Goal: Task Accomplishment & Management: Manage account settings

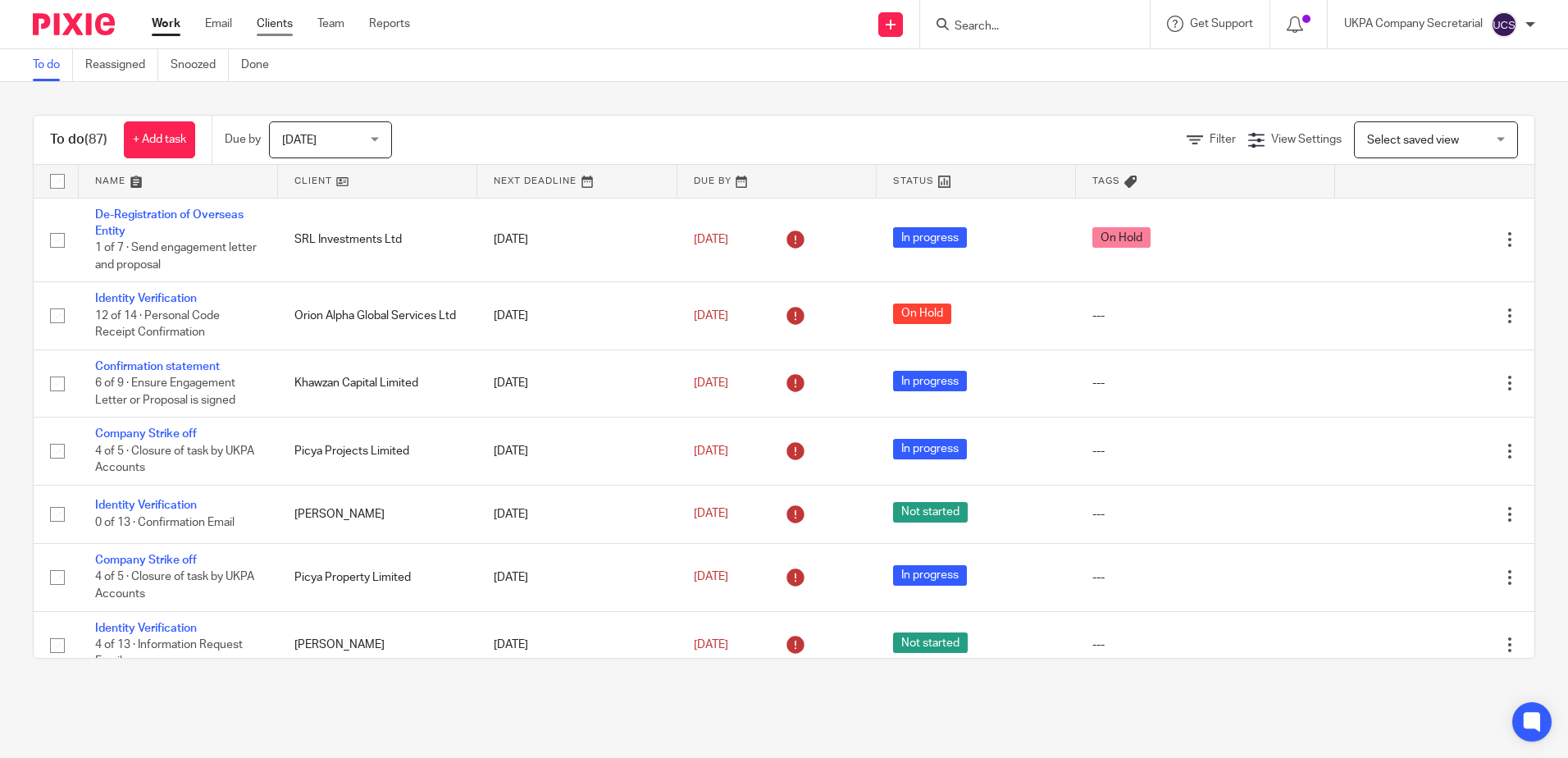
click at [276, 24] on link "Clients" at bounding box center [274, 24] width 36 height 17
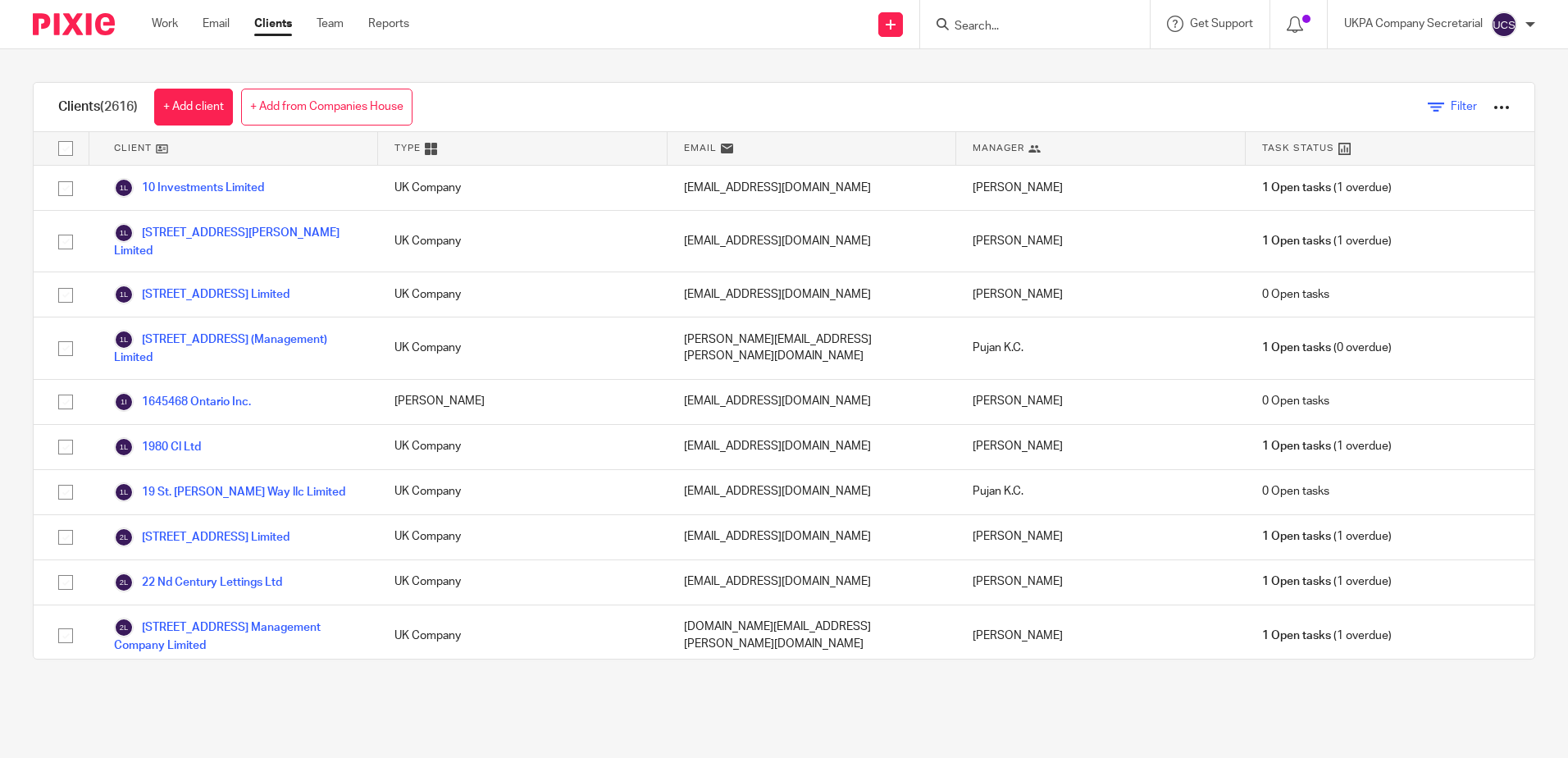
click at [1451, 106] on span "Filter" at bounding box center [1464, 106] width 26 height 11
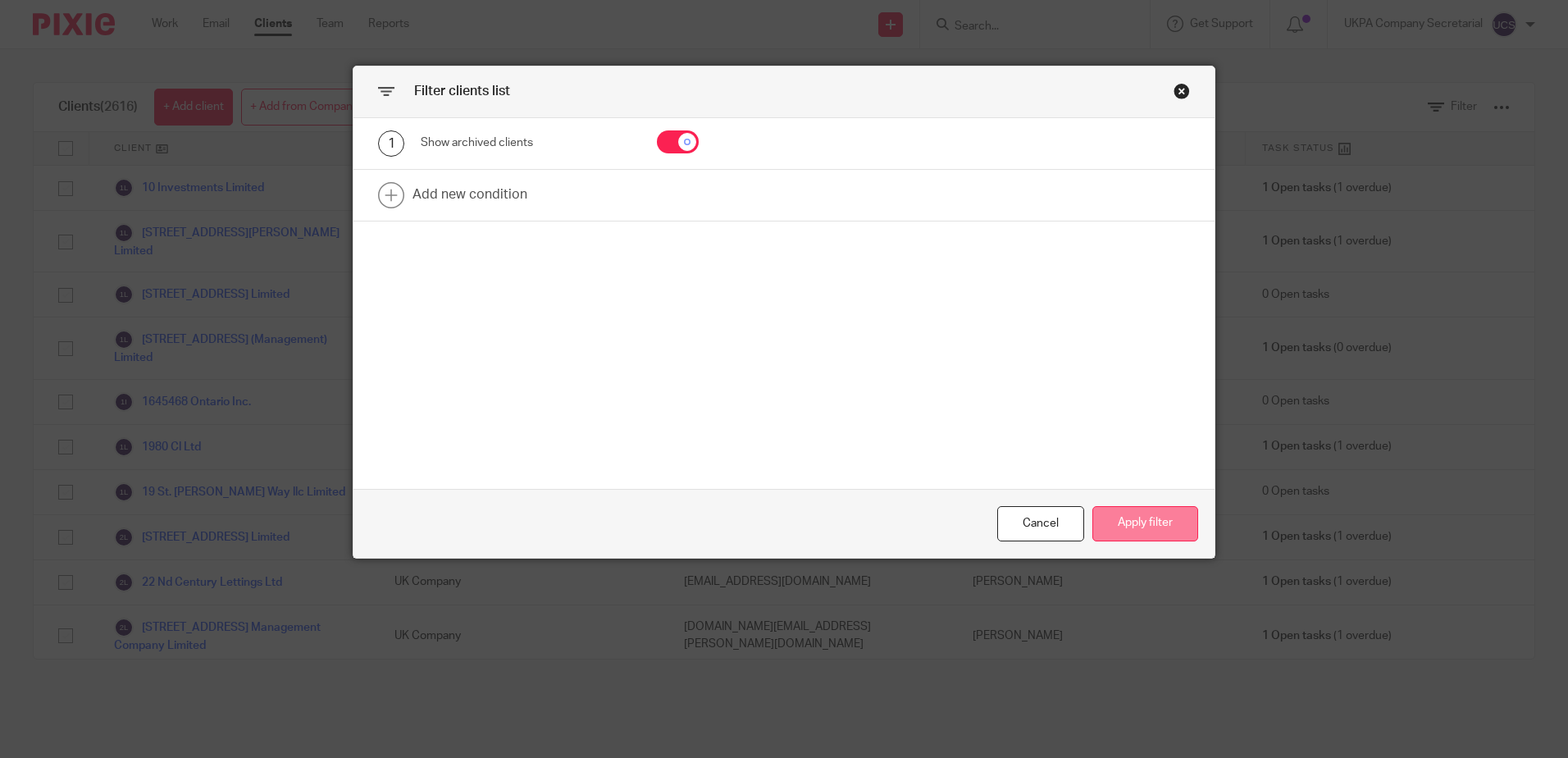
click at [1173, 530] on button "Apply filter" at bounding box center [1144, 523] width 106 height 35
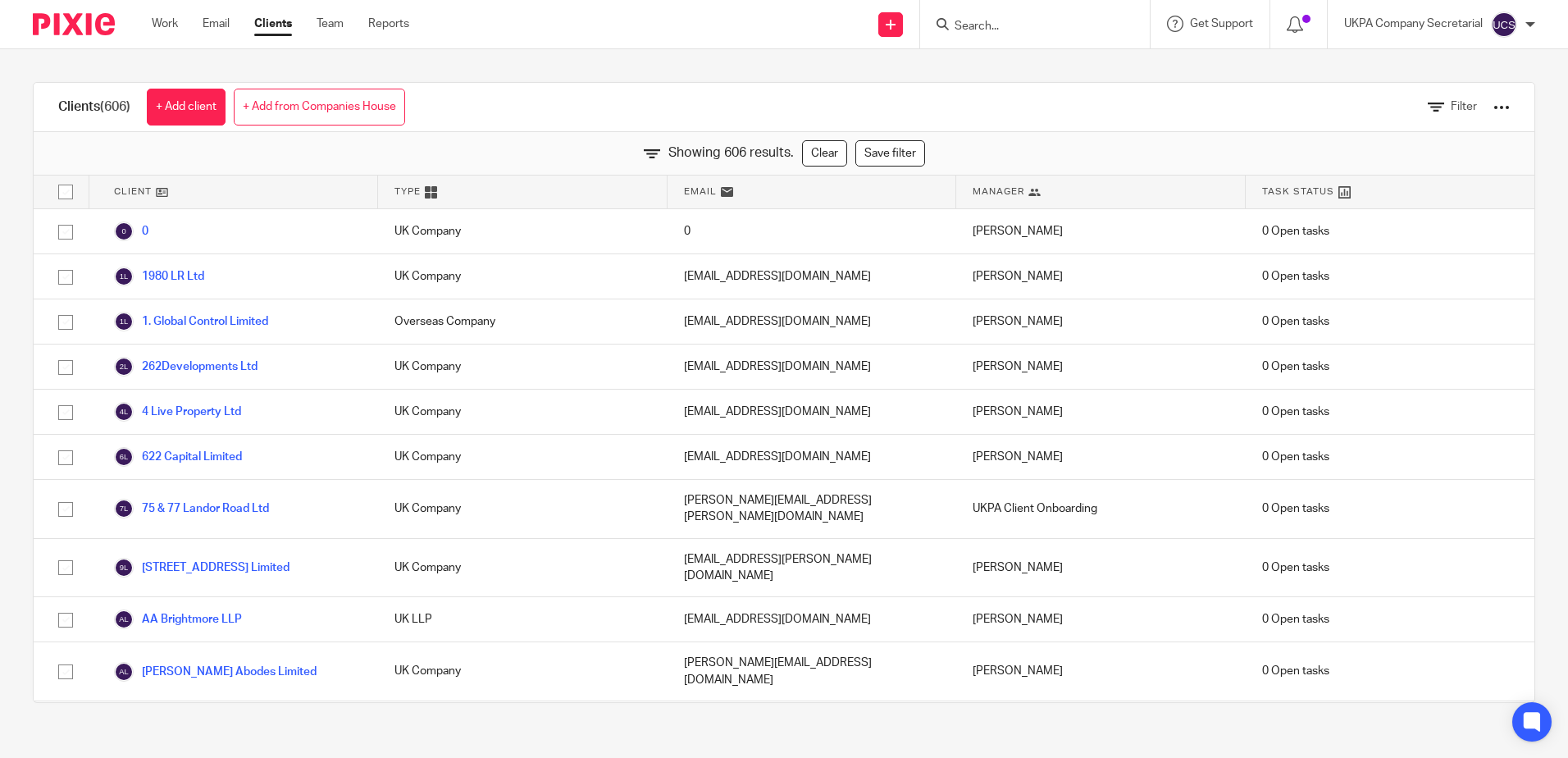
click at [1173, 91] on div "Clients (606) + Add client + Add from Companies House Filter" at bounding box center [784, 107] width 1501 height 49
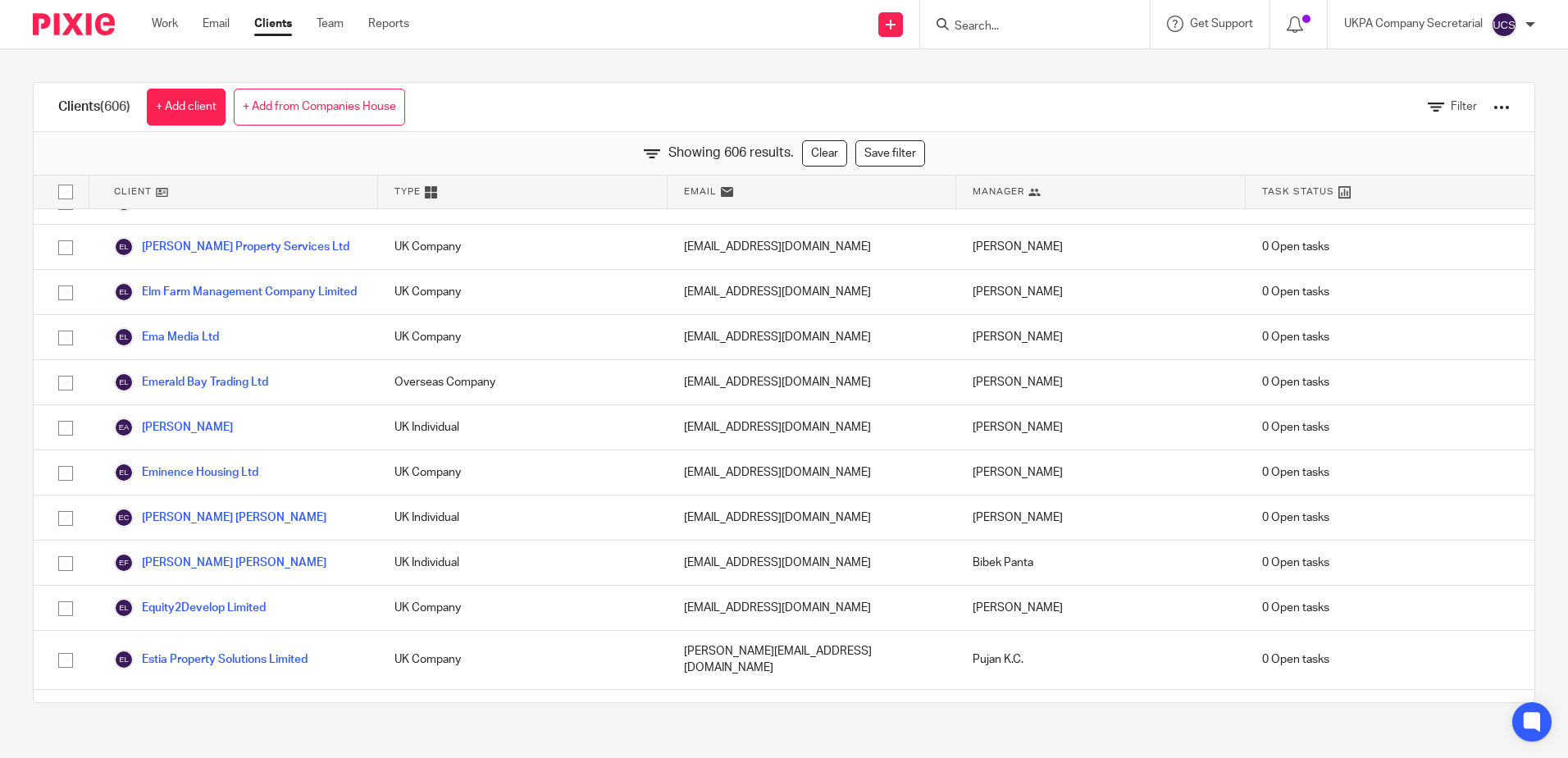
click at [956, 20] on input "Search" at bounding box center [1026, 27] width 148 height 15
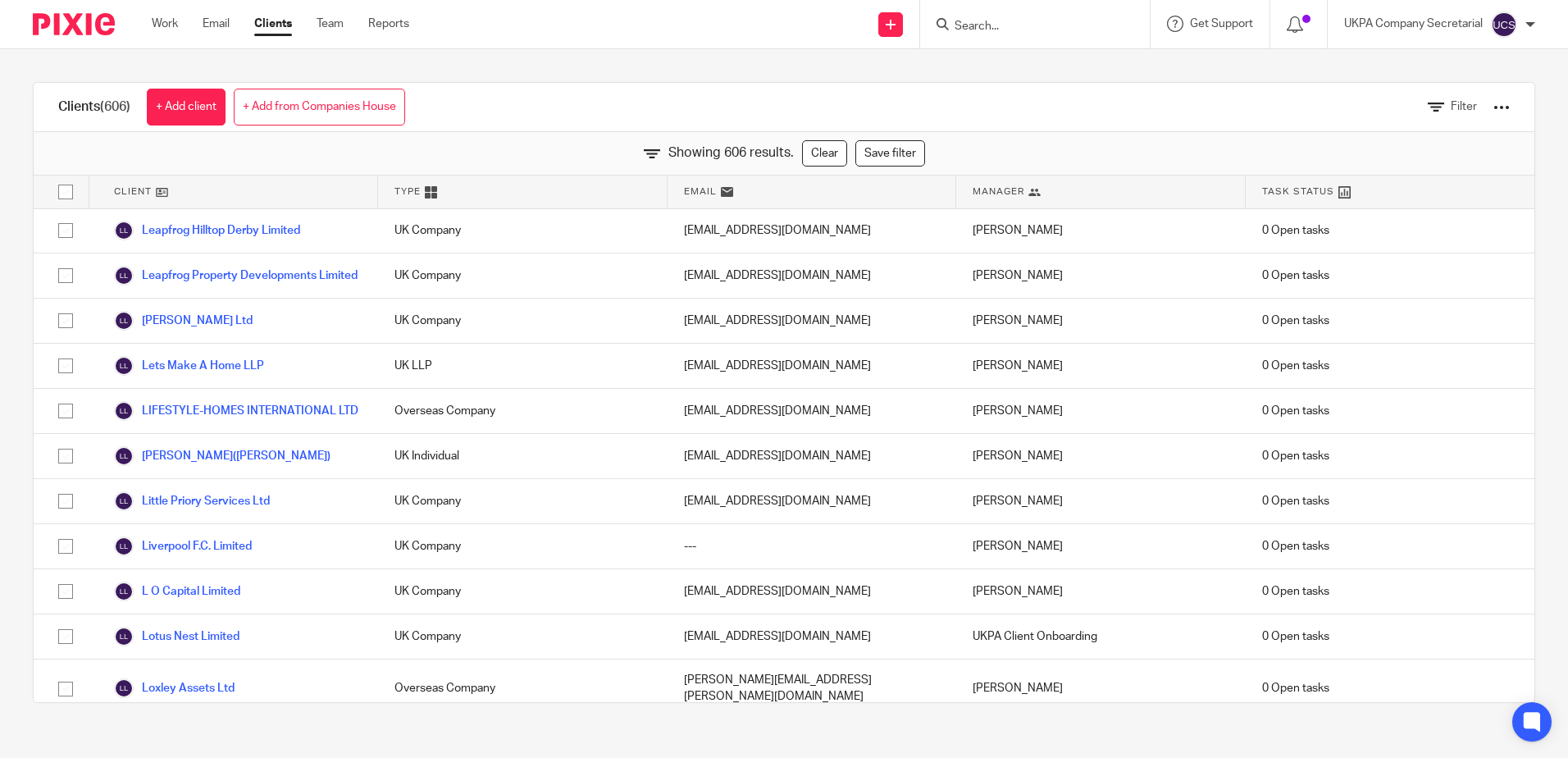
click at [995, 21] on input "Search" at bounding box center [1026, 27] width 148 height 15
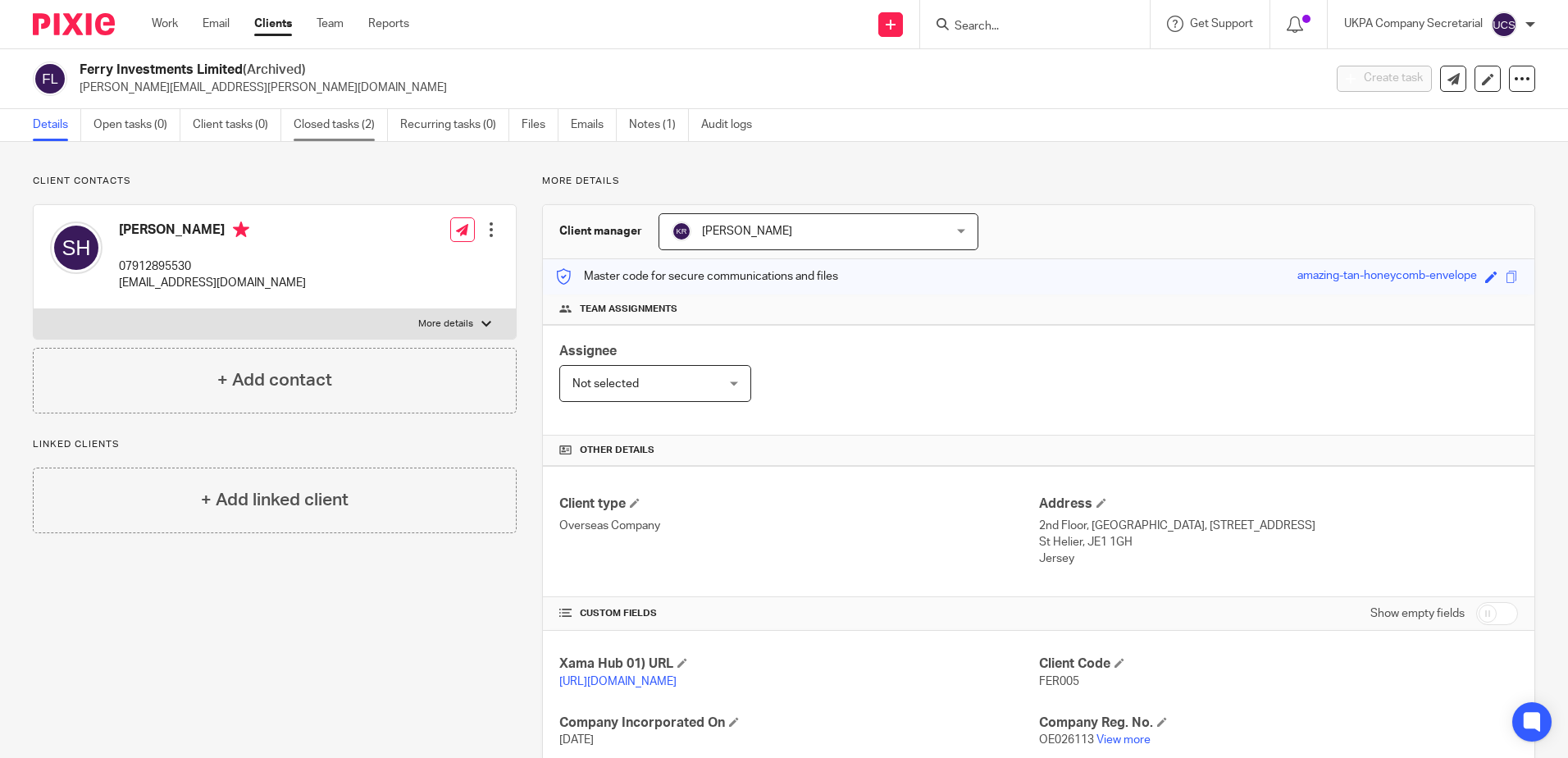
click at [330, 125] on link "Closed tasks (2)" at bounding box center [341, 125] width 94 height 32
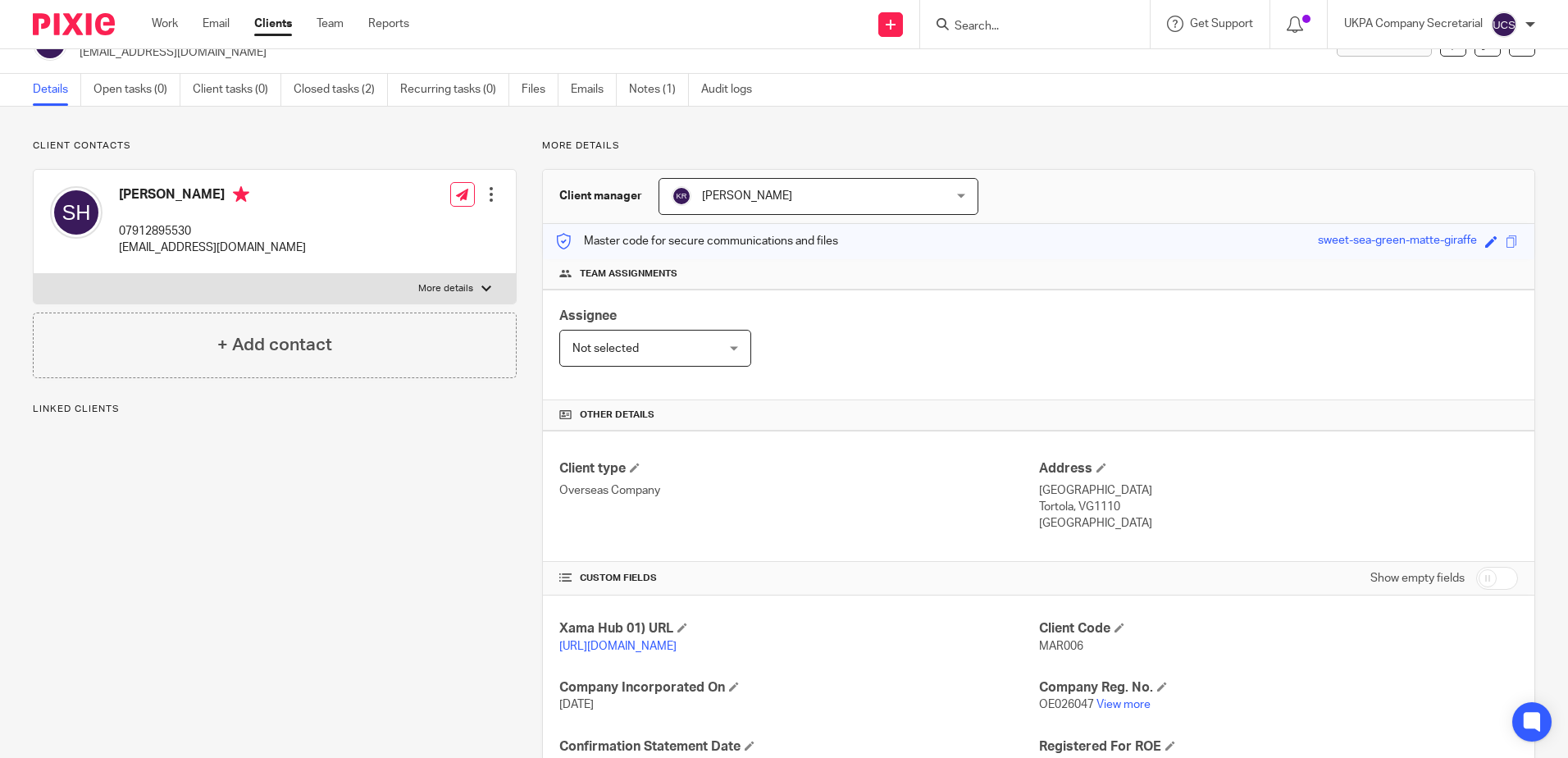
scroll to position [19, 0]
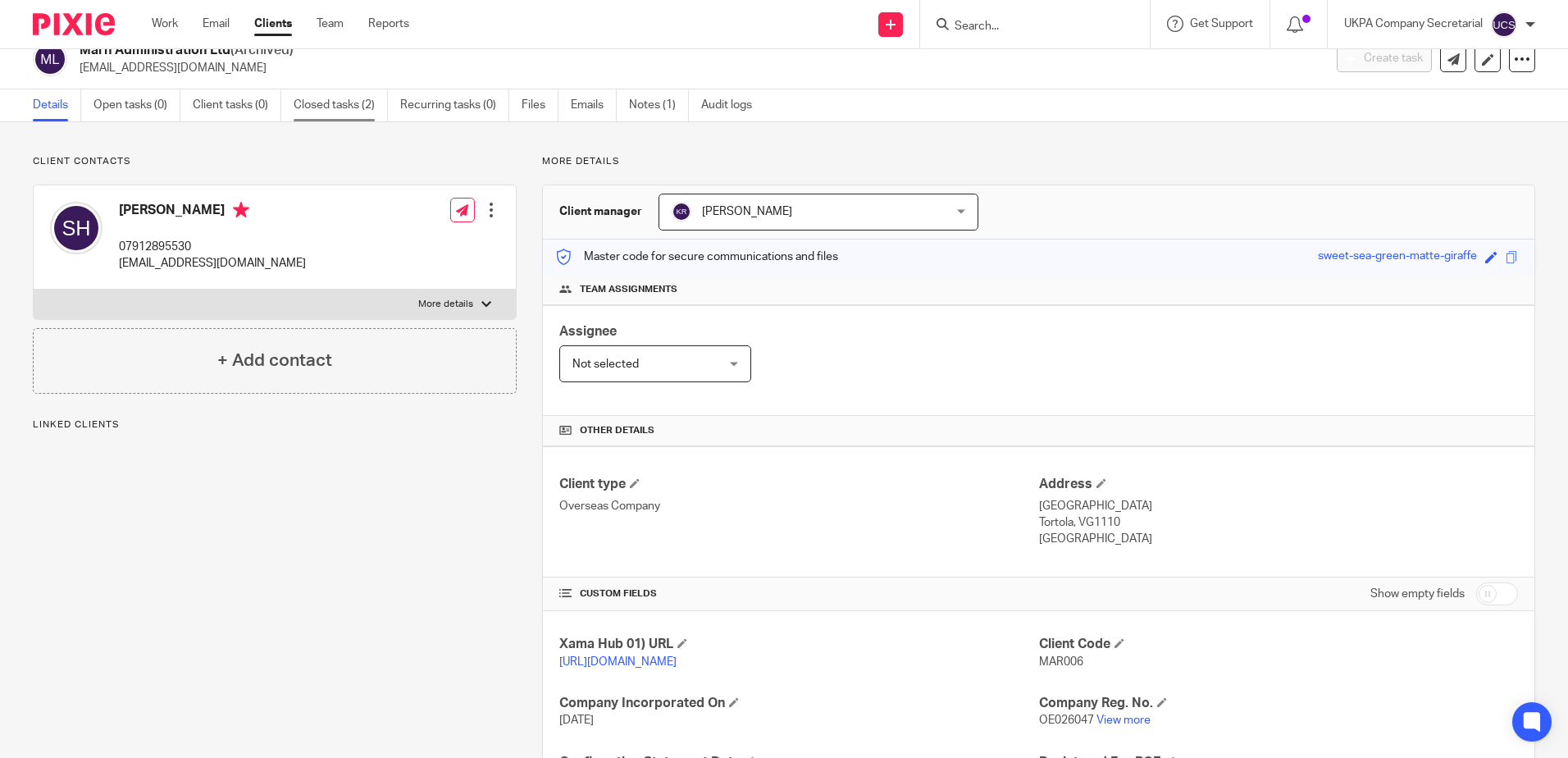
drag, startPoint x: 366, startPoint y: 106, endPoint x: 377, endPoint y: 103, distance: 11.4
click at [366, 106] on link "Closed tasks (2)" at bounding box center [341, 105] width 94 height 32
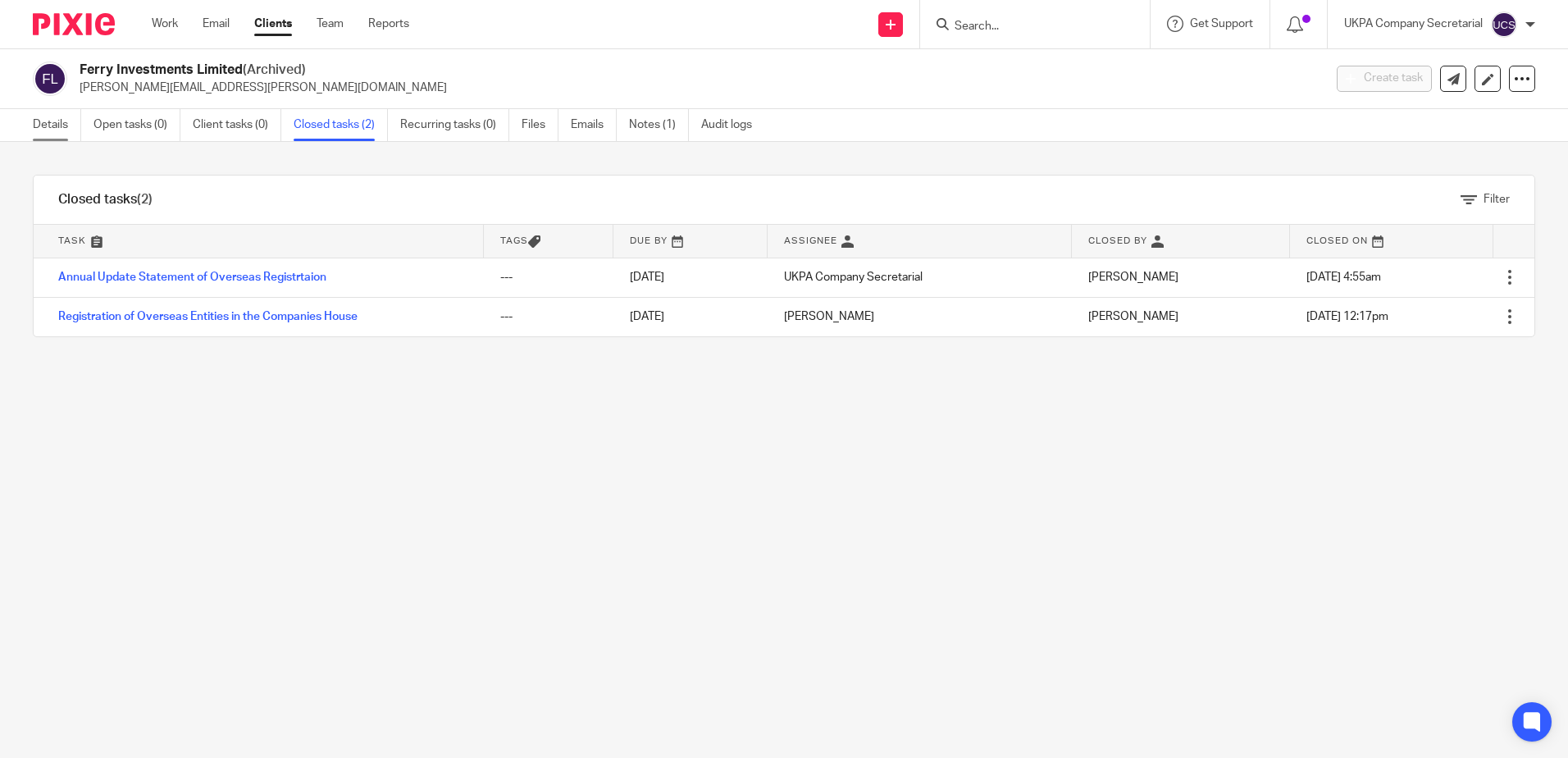
click at [62, 123] on link "Details" at bounding box center [57, 125] width 48 height 32
click at [1131, 657] on div "Filter tasks Only show tasks matching all of these conditions 1 Task name Is Is…" at bounding box center [784, 450] width 1568 height 616
click at [57, 124] on link "Details" at bounding box center [57, 125] width 48 height 32
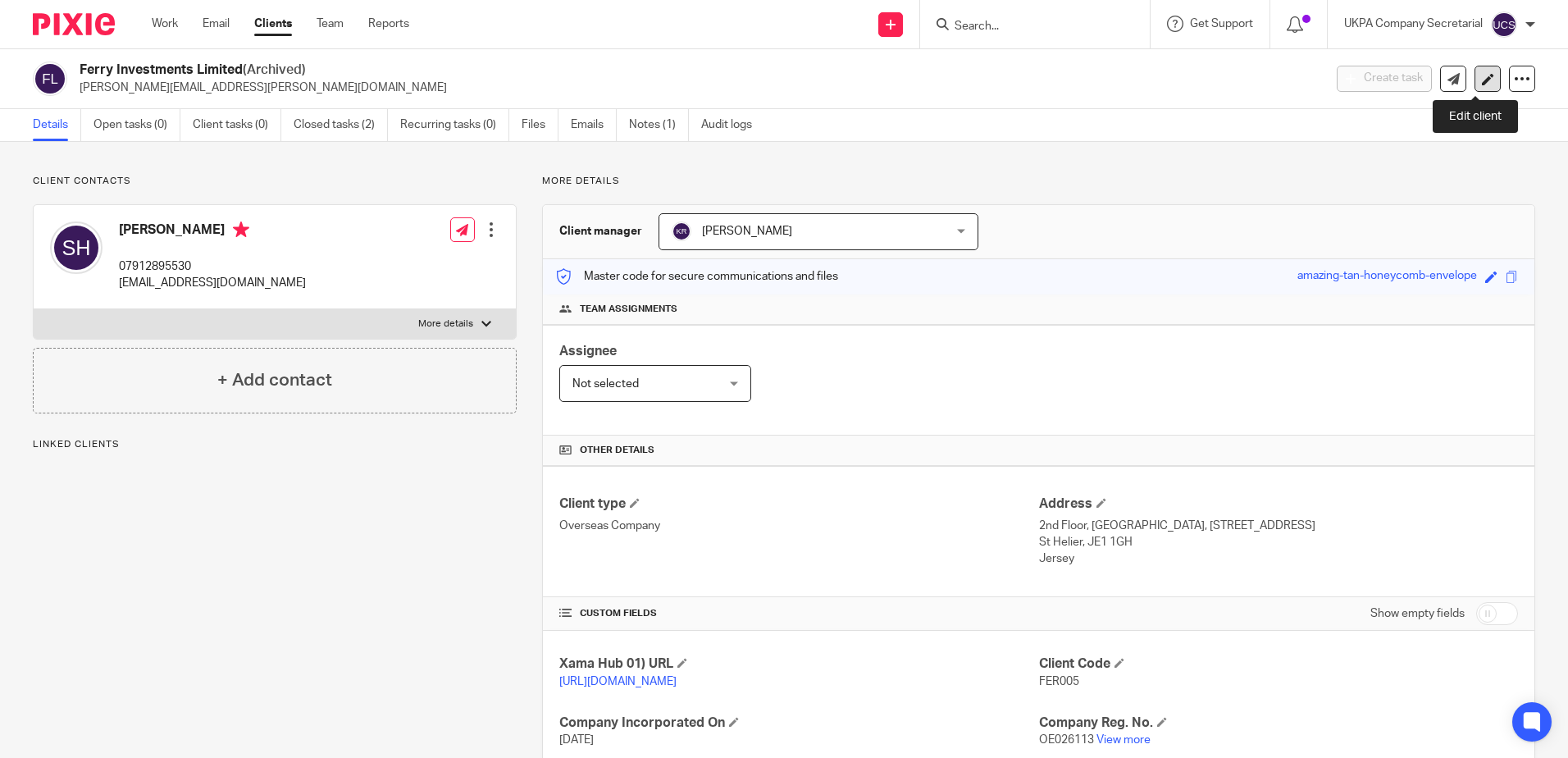
click at [1481, 77] on icon at bounding box center [1487, 78] width 12 height 12
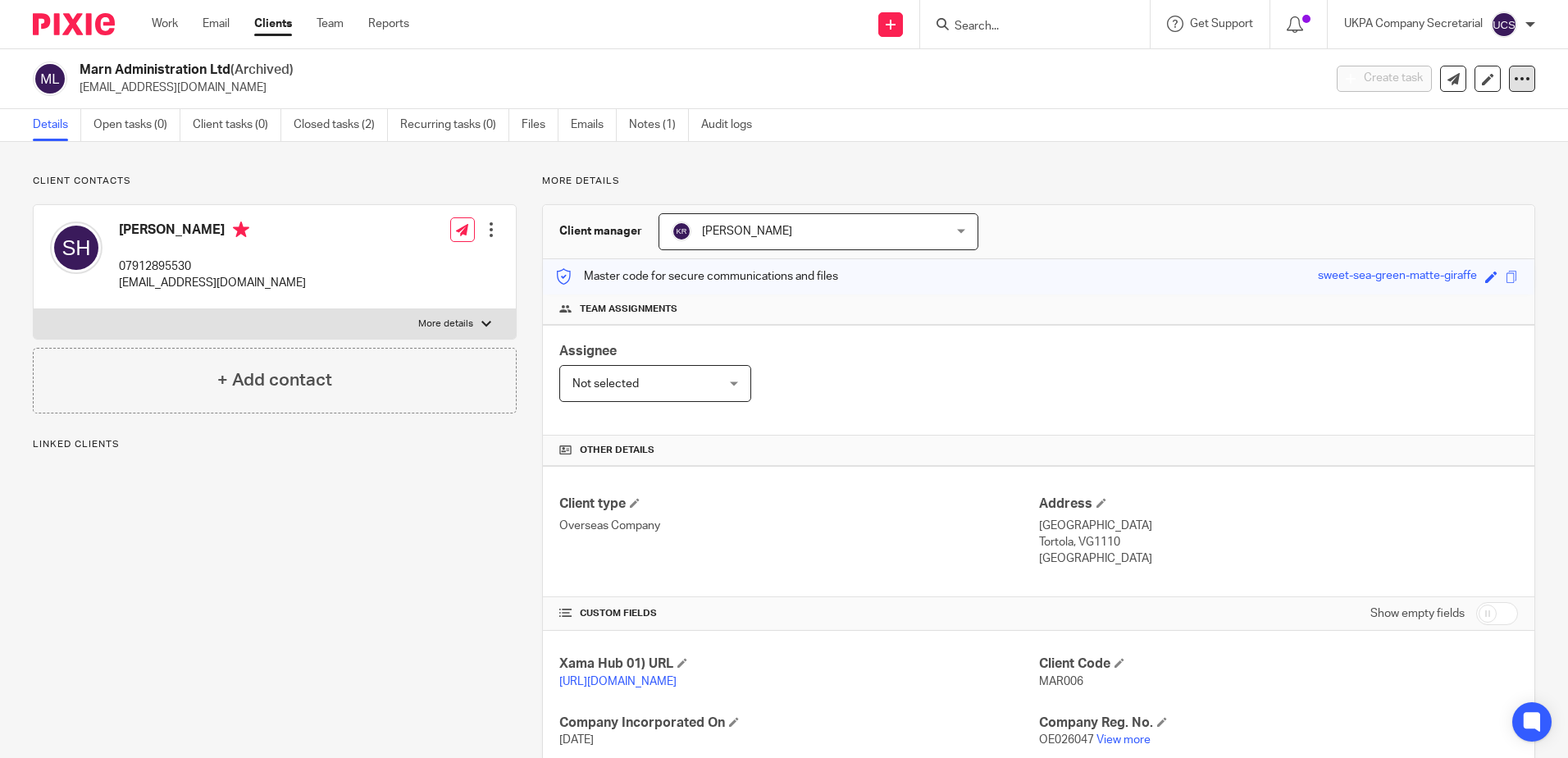
click at [1509, 90] on div at bounding box center [1522, 78] width 26 height 26
click at [1385, 192] on button "Unarchive client" at bounding box center [1419, 190] width 181 height 21
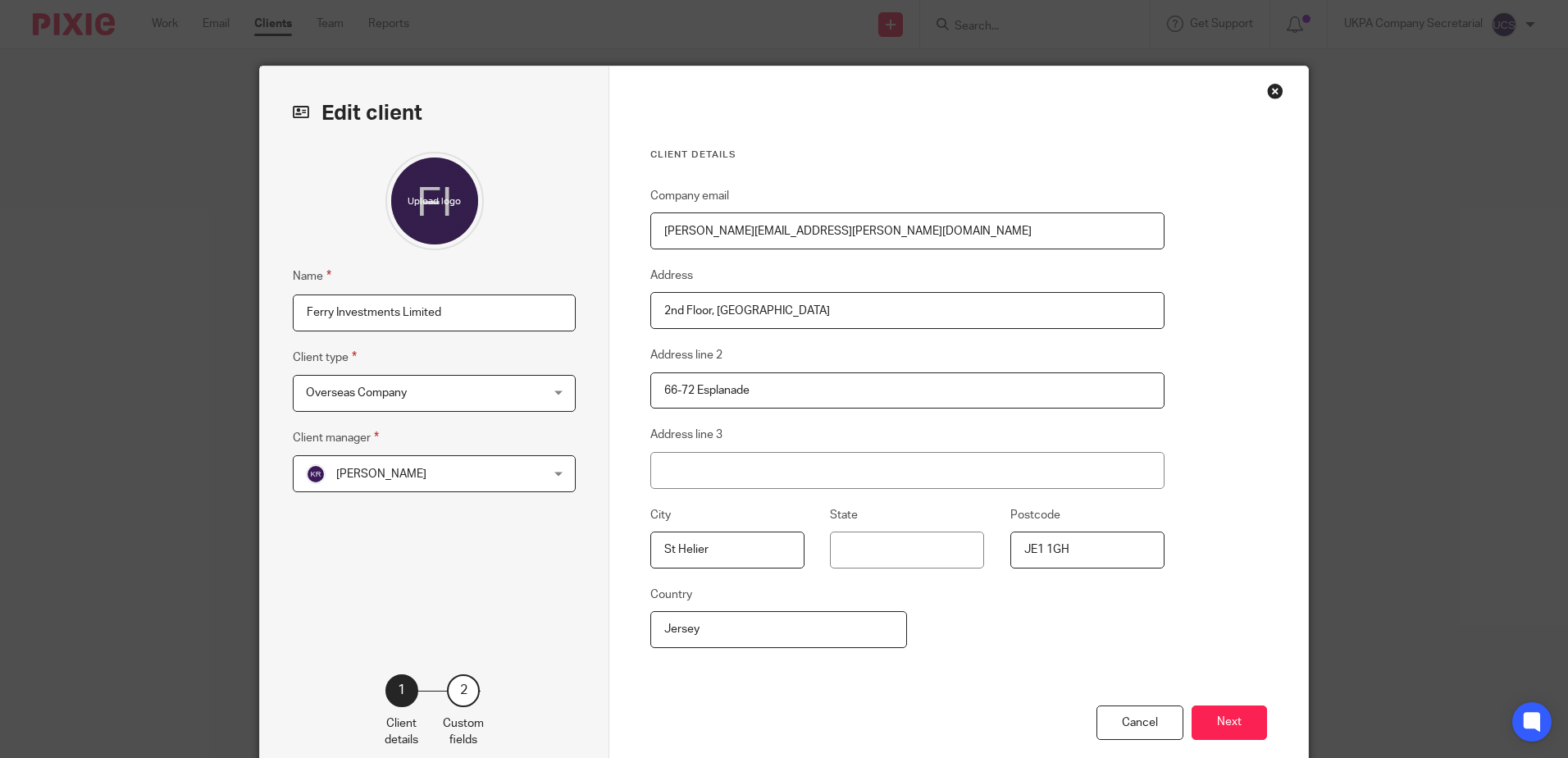
click at [1267, 87] on div "Close this dialog window" at bounding box center [1275, 91] width 17 height 17
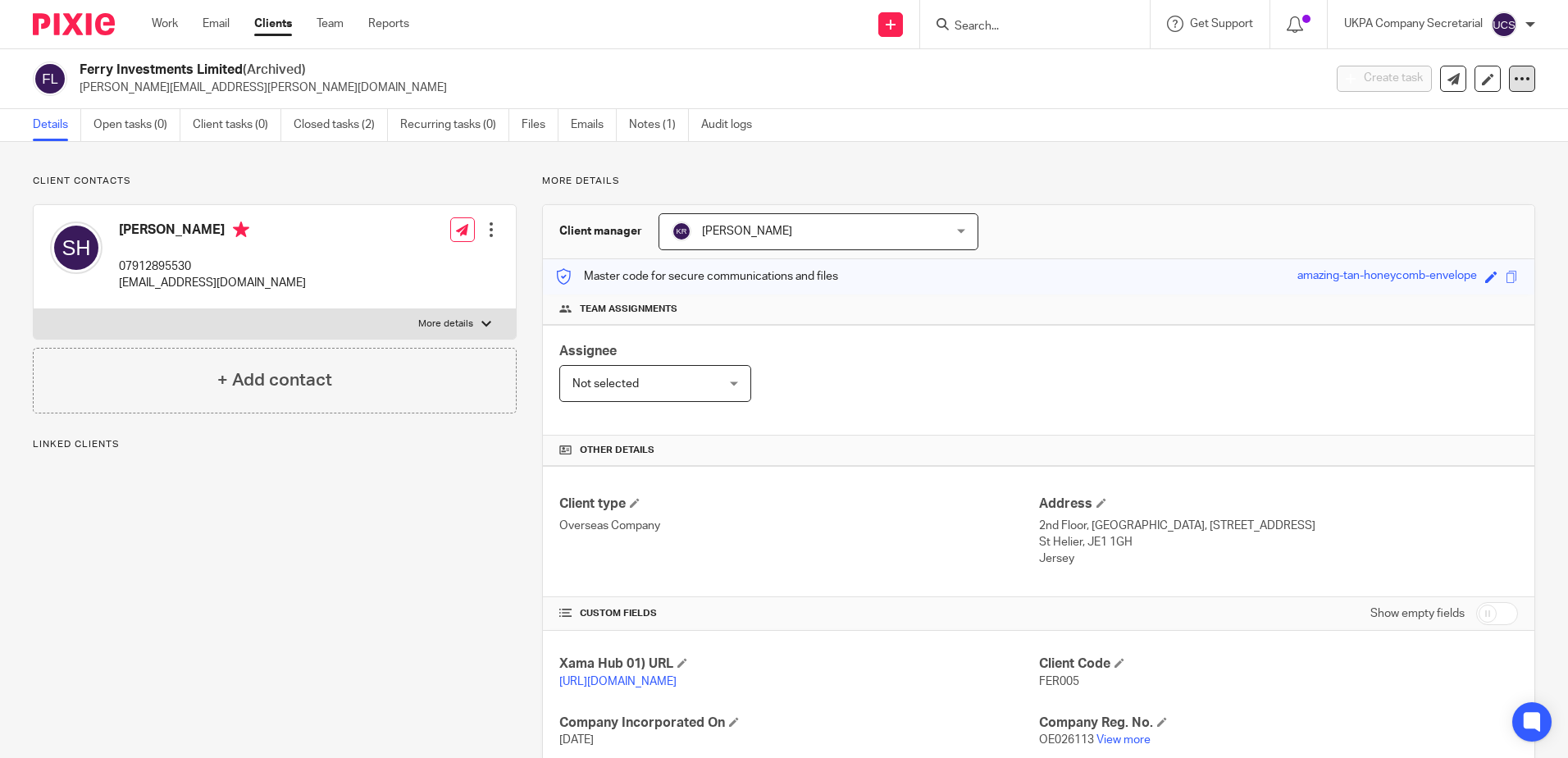
click at [1514, 76] on icon at bounding box center [1522, 78] width 17 height 17
click at [1400, 194] on button "Unarchive client" at bounding box center [1419, 190] width 181 height 21
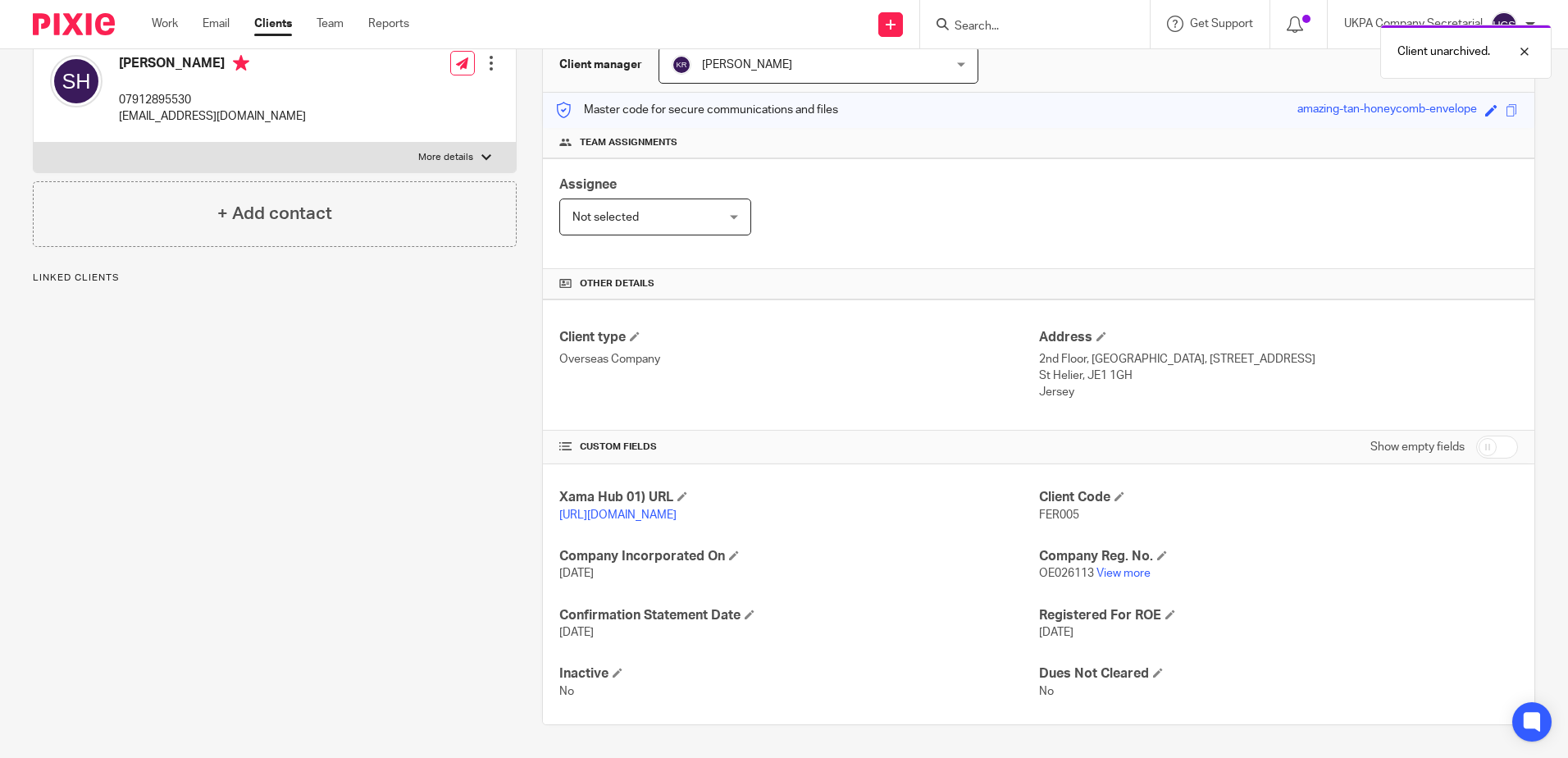
scroll to position [184, 0]
click at [1111, 573] on link "View more" at bounding box center [1123, 573] width 54 height 11
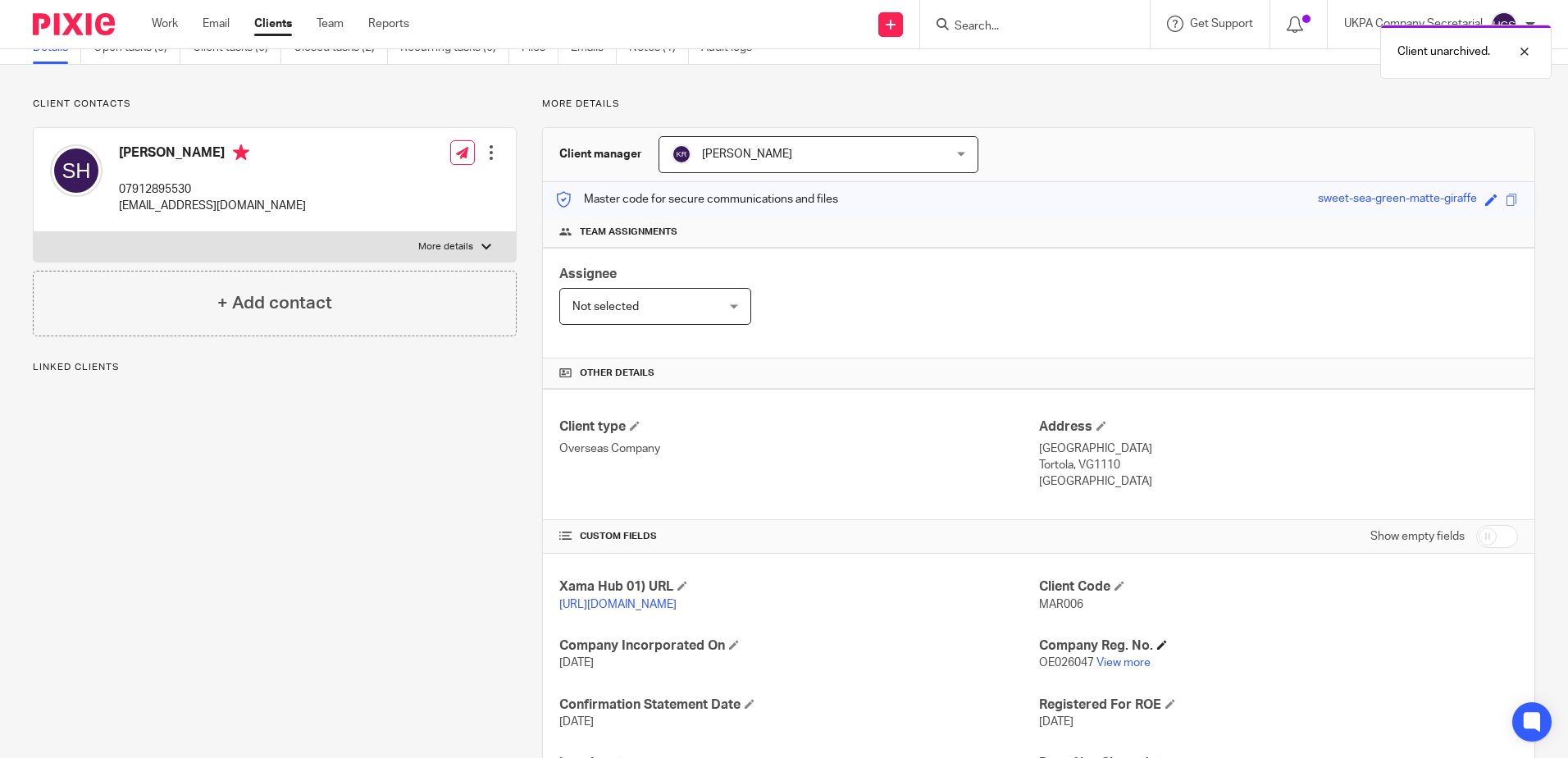
scroll to position [184, 0]
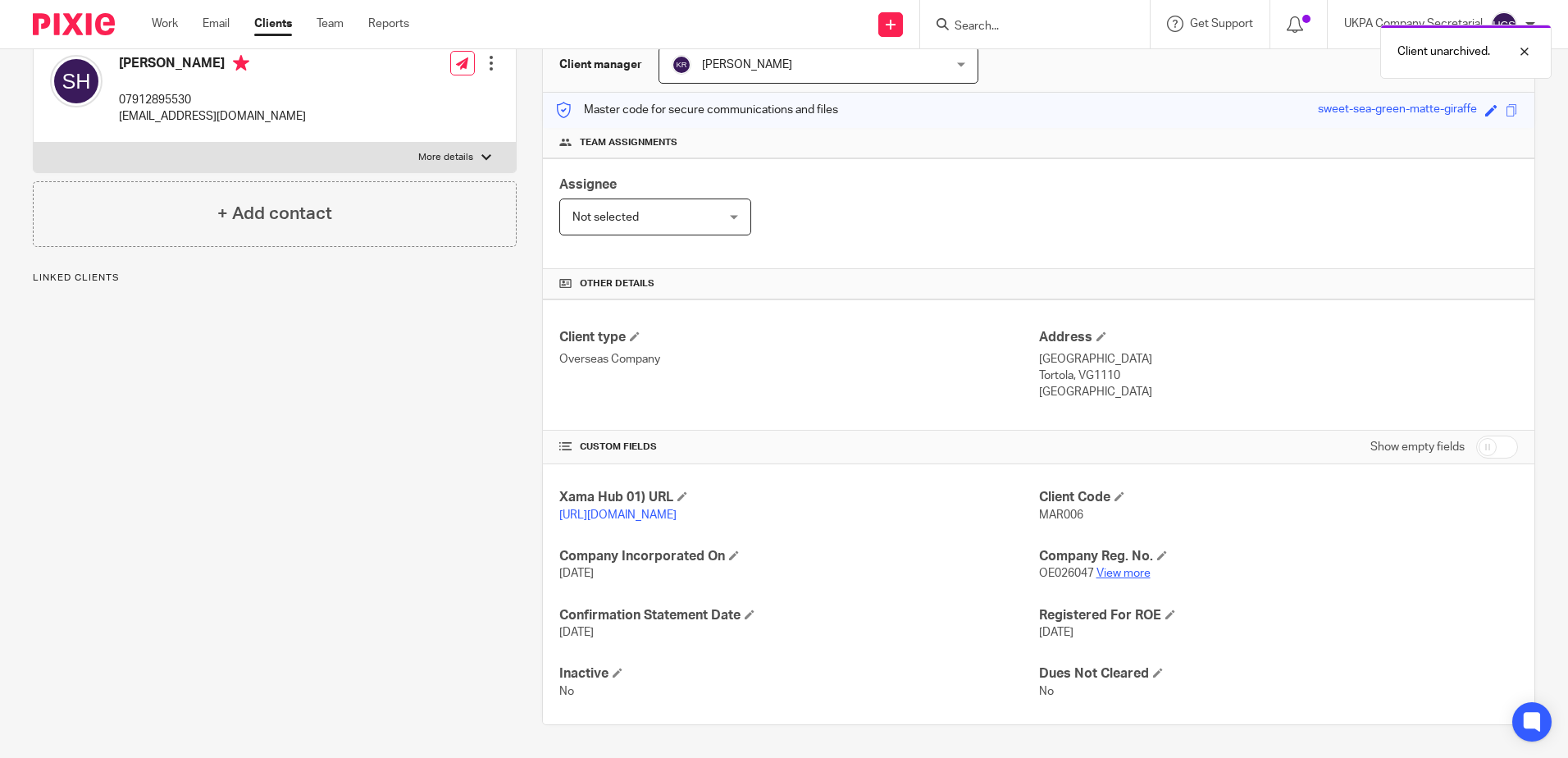
click at [1126, 572] on link "View more" at bounding box center [1123, 573] width 54 height 11
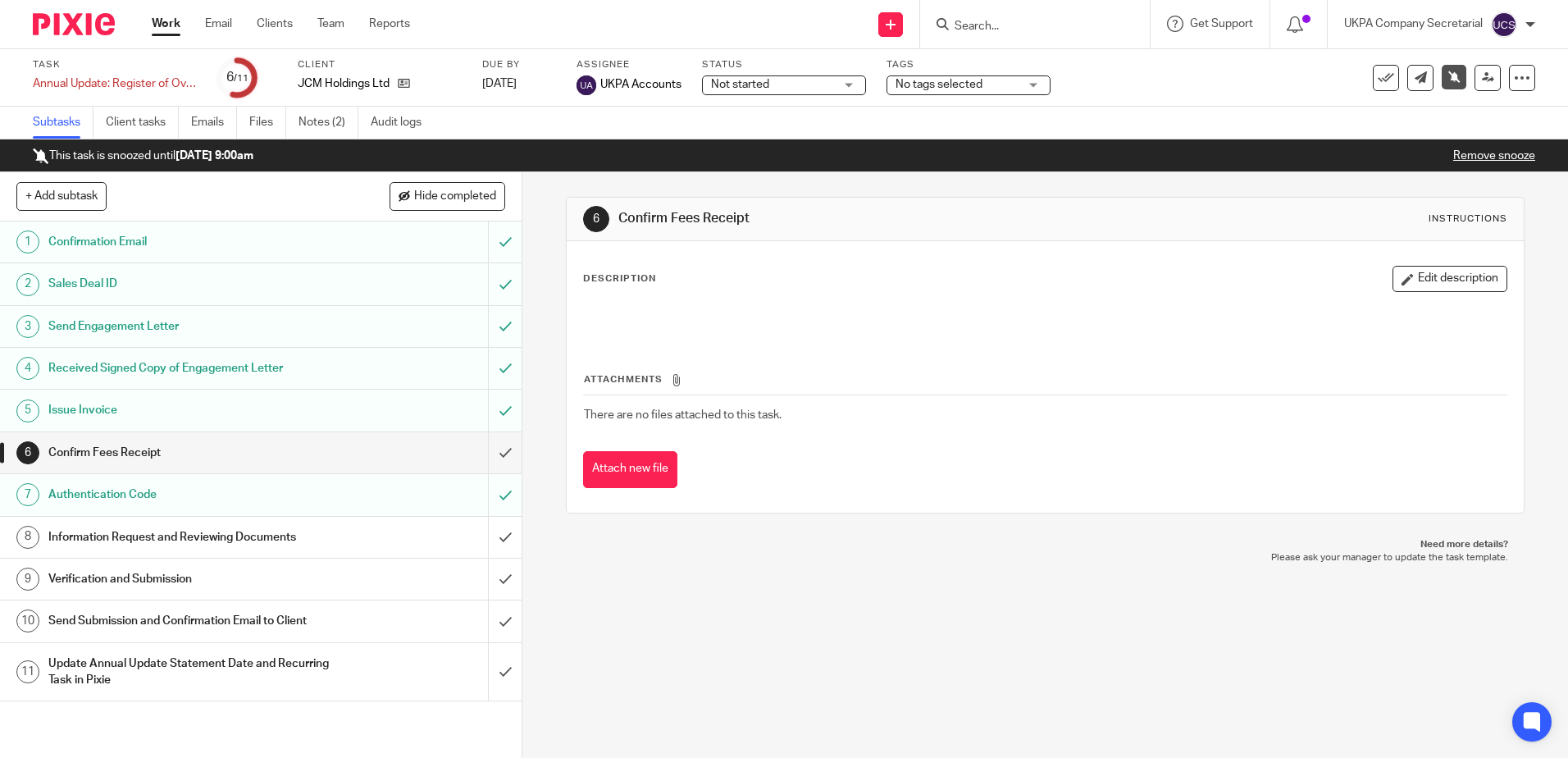
click at [1047, 24] on input "Search" at bounding box center [1026, 27] width 148 height 15
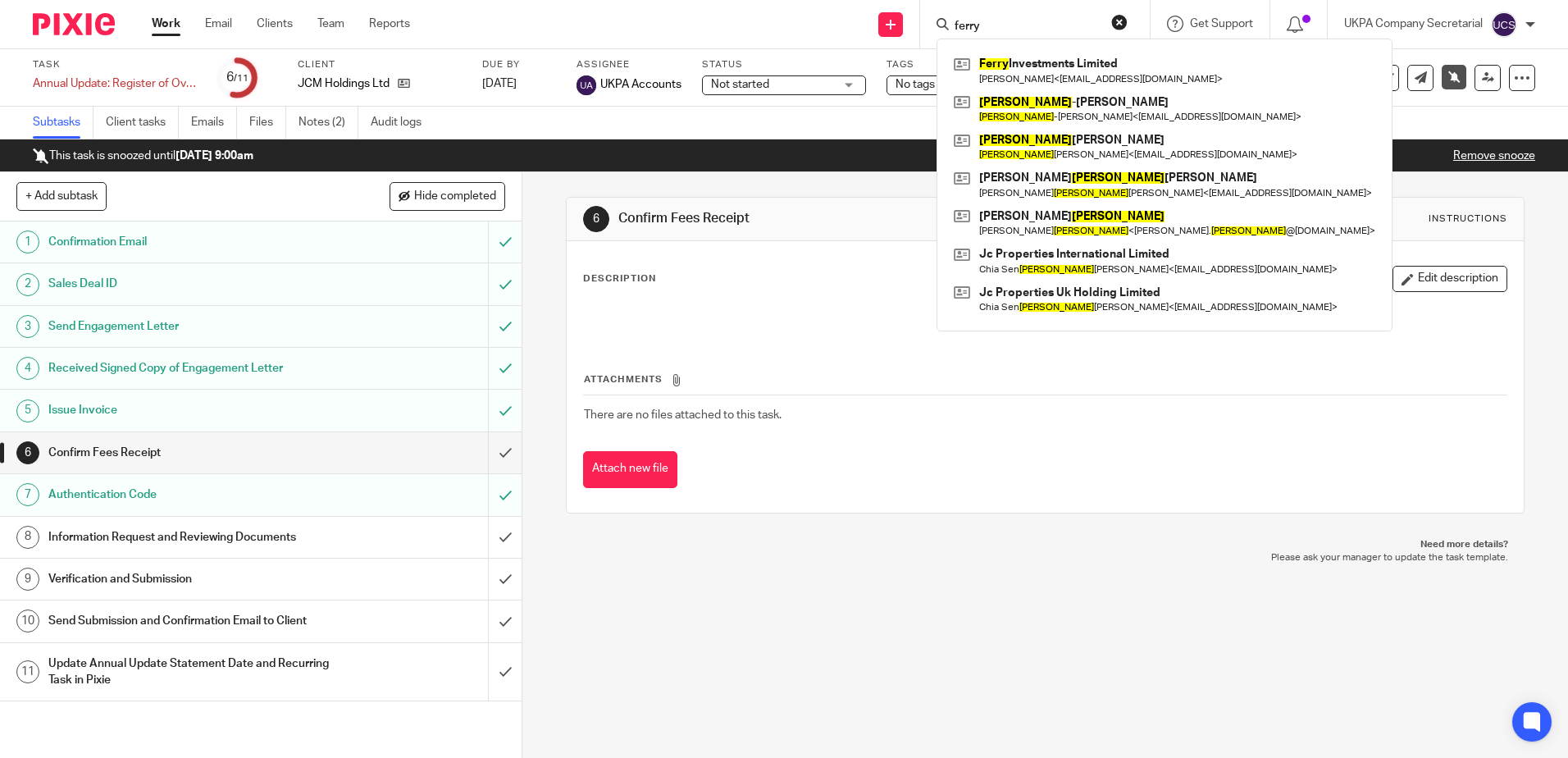
type input "ferry"
